Goal: Task Accomplishment & Management: Use online tool/utility

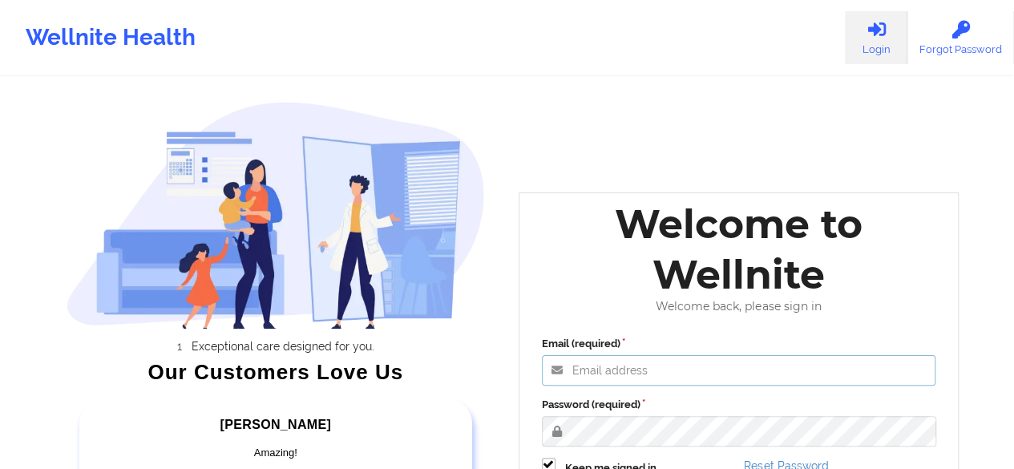
type input "[EMAIL_ADDRESS][PERSON_NAME][DOMAIN_NAME]"
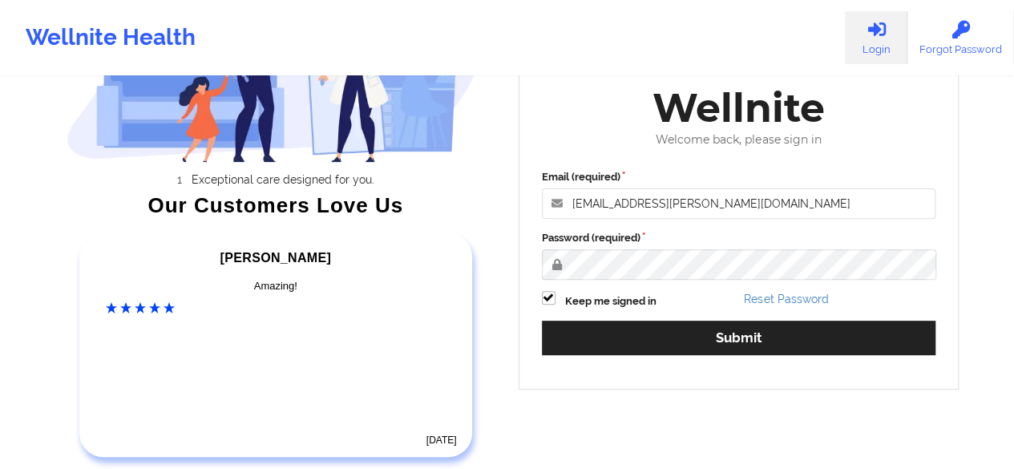
scroll to position [266, 0]
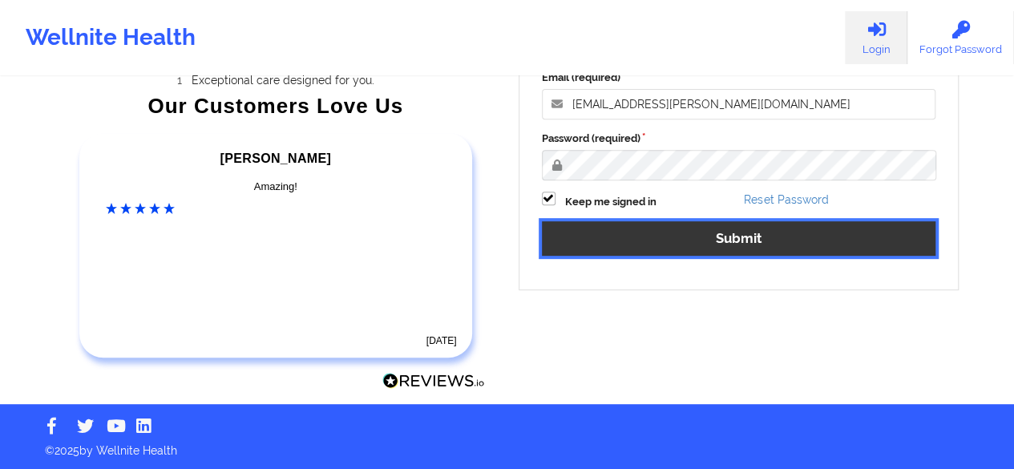
click at [751, 238] on button "Submit" at bounding box center [739, 238] width 394 height 34
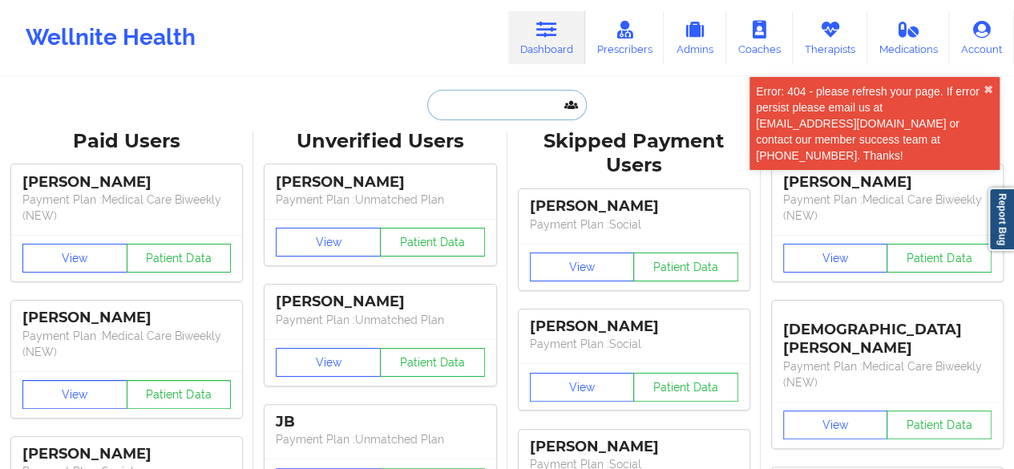
click at [478, 113] on input "text" at bounding box center [506, 105] width 159 height 30
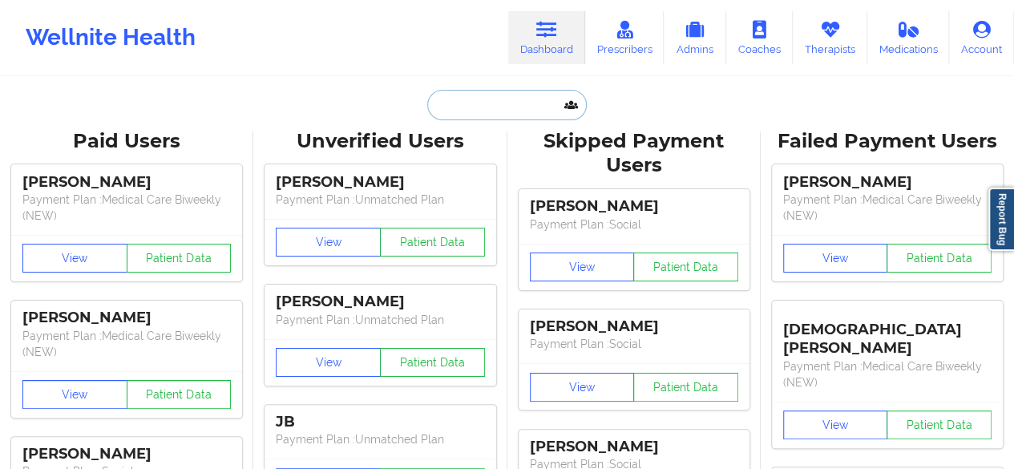
paste input "[PERSON_NAME],"
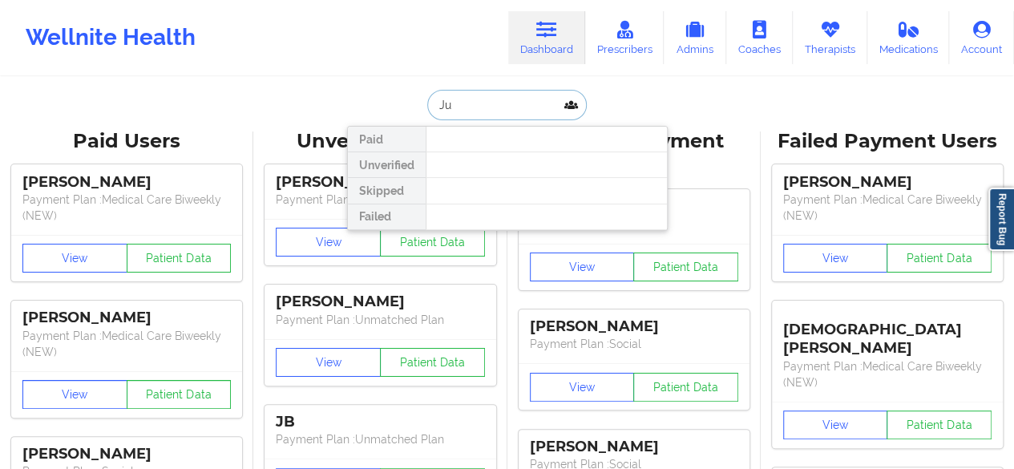
type input "J"
